Goal: Task Accomplishment & Management: Complete application form

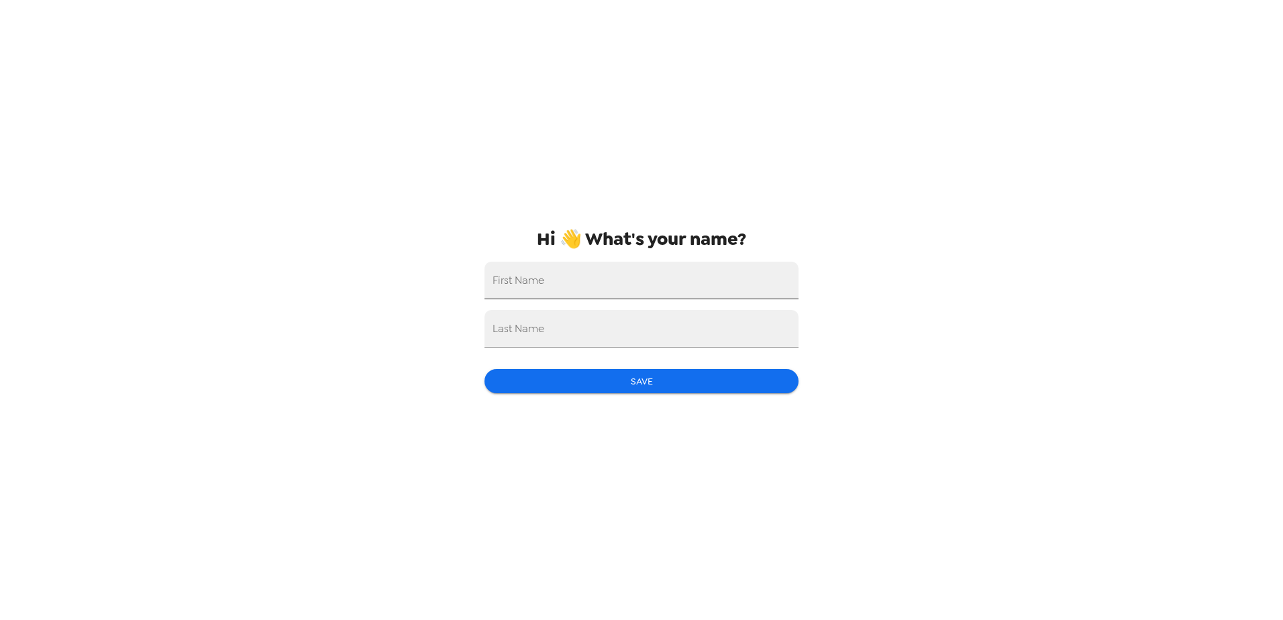
click at [734, 277] on input "First Name" at bounding box center [642, 281] width 314 height 38
type input "Bridget"
type input "Camden"
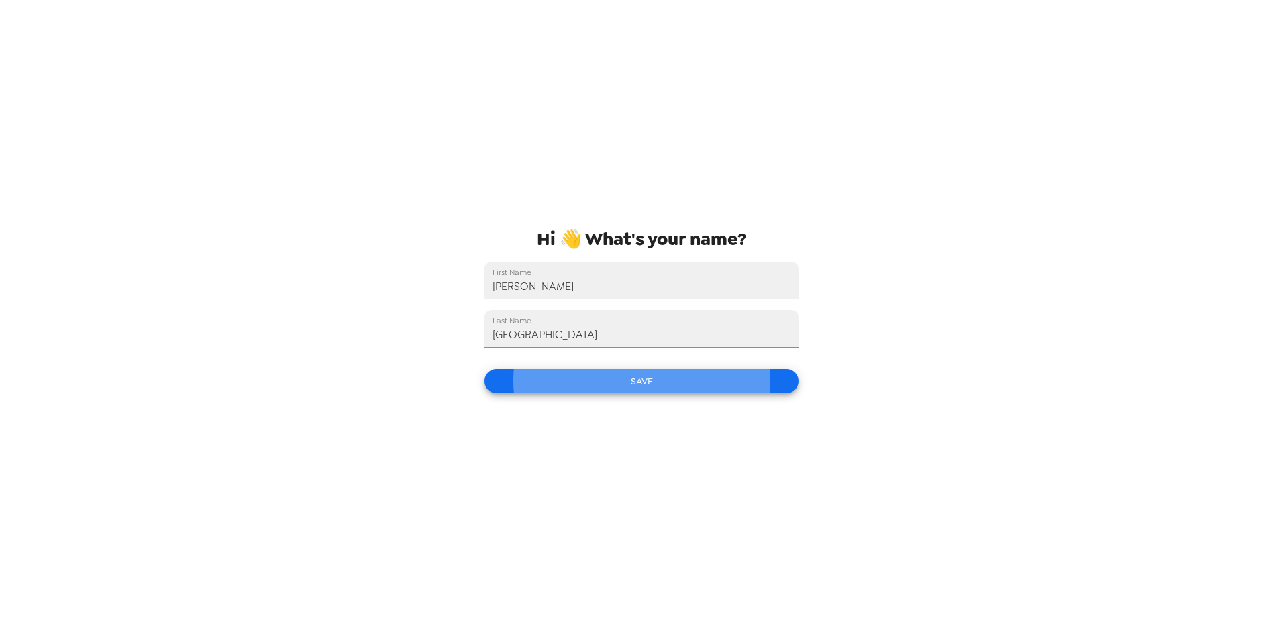
click at [485, 369] on button "Save" at bounding box center [642, 381] width 314 height 25
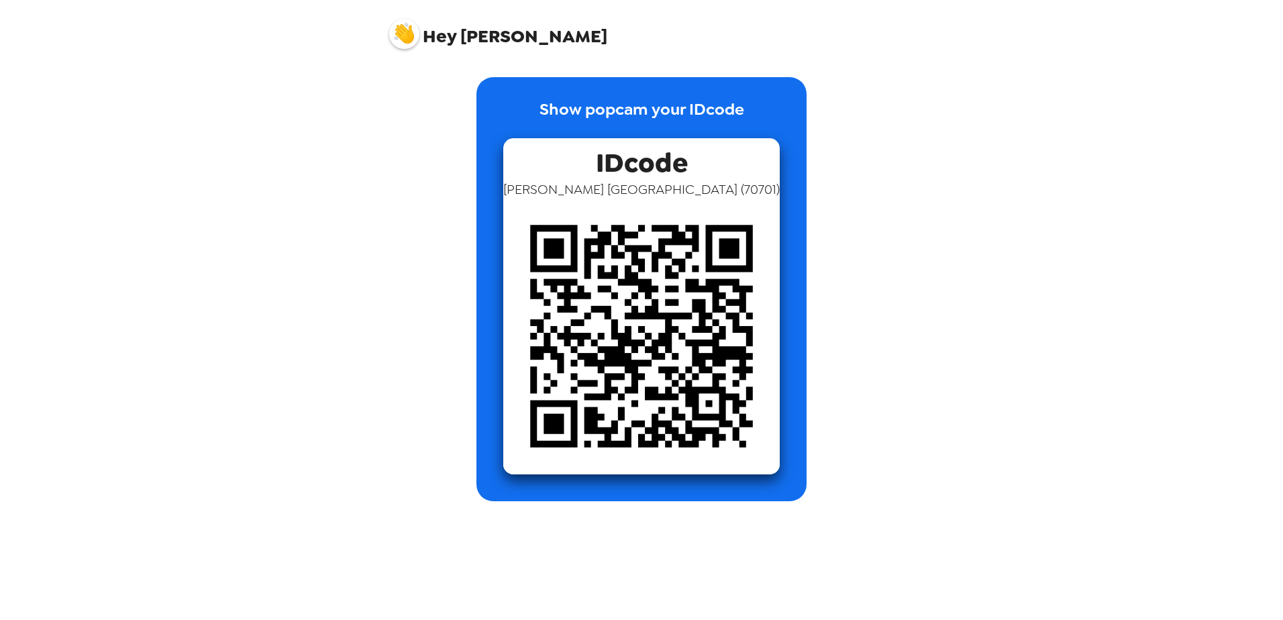
click at [1034, 242] on div "Hey Bridget Show popcam your IDcode IDcode Bridget Camden ( 70701 )" at bounding box center [641, 310] width 1283 height 620
